Goal: Task Accomplishment & Management: Use online tool/utility

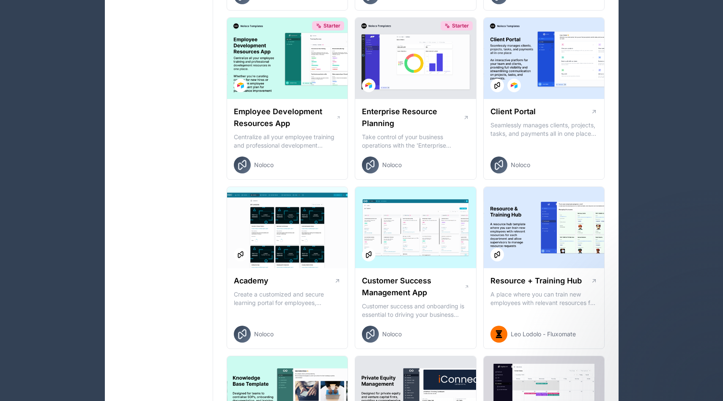
scroll to position [647, 0]
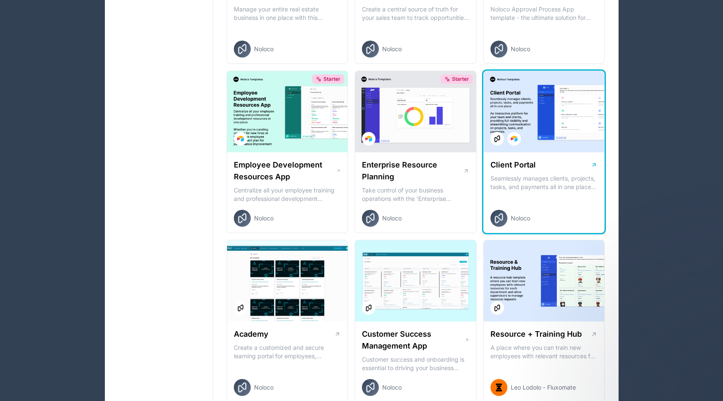
click at [511, 187] on p "Seamlessly manages clients, projects, tasks, and payments all in one place An i…" at bounding box center [543, 182] width 107 height 17
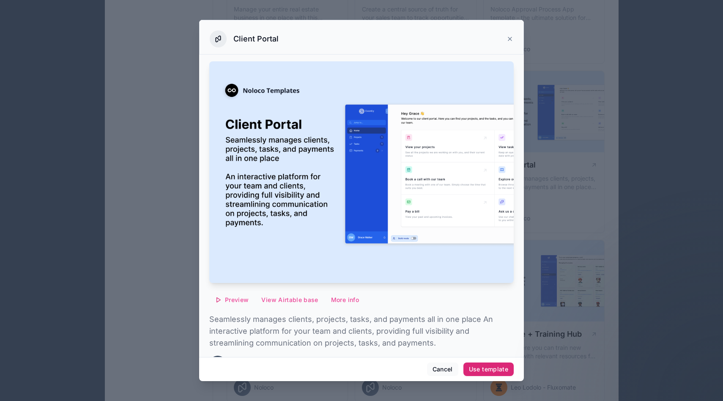
click at [475, 368] on div "Use template" at bounding box center [488, 369] width 39 height 8
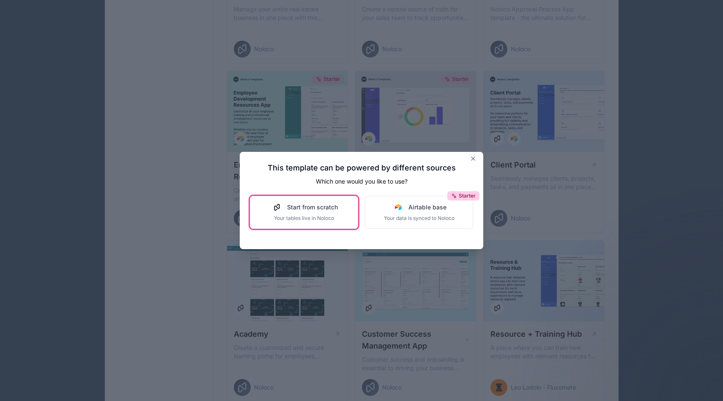
click at [335, 211] on span "Start from scratch" at bounding box center [312, 207] width 51 height 8
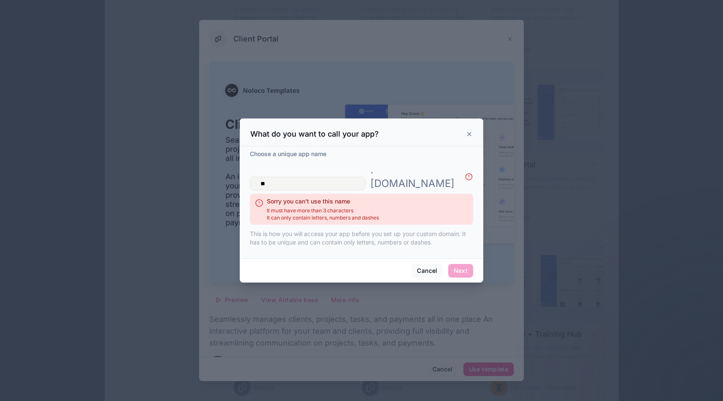
type input "*"
click at [468, 137] on icon at bounding box center [469, 134] width 7 height 7
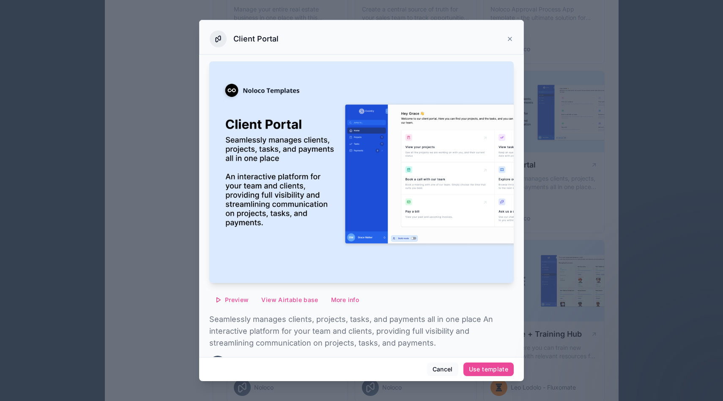
click at [513, 35] on div "Client Portal" at bounding box center [361, 37] width 325 height 35
click at [513, 36] on div "Client Portal" at bounding box center [361, 37] width 325 height 35
click at [511, 41] on icon at bounding box center [509, 38] width 7 height 7
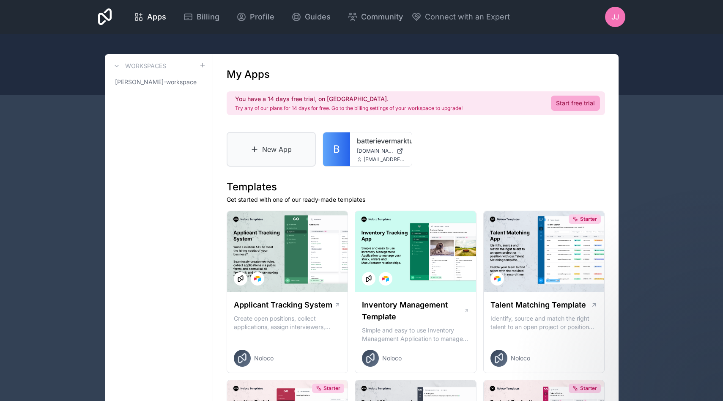
click at [268, 147] on link "New App" at bounding box center [272, 149] width 90 height 35
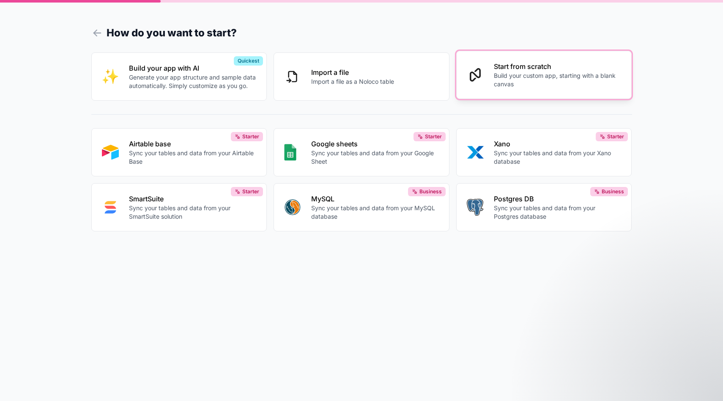
click at [519, 73] on p "Build your custom app, starting with a blank canvas" at bounding box center [558, 79] width 128 height 17
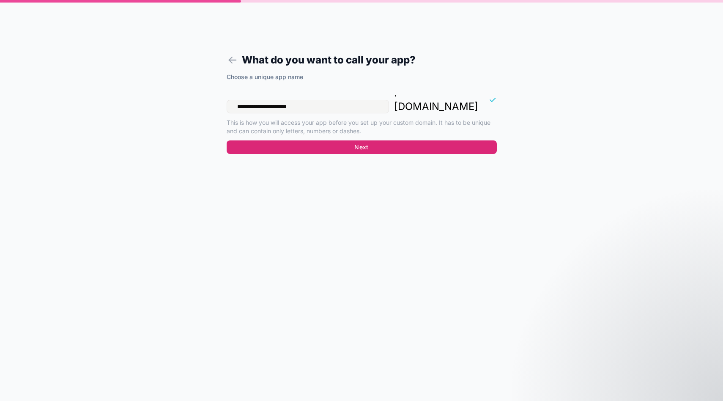
click at [365, 140] on button "Next" at bounding box center [362, 147] width 270 height 14
